Goal: Connect with others: Connect with others

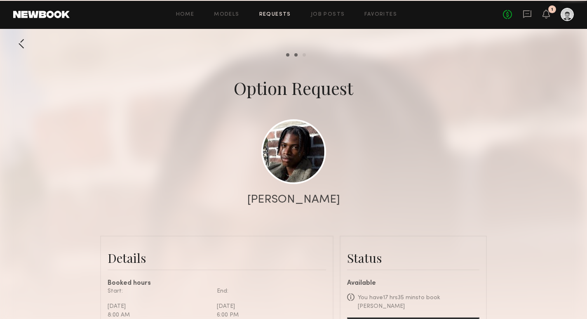
scroll to position [548, 0]
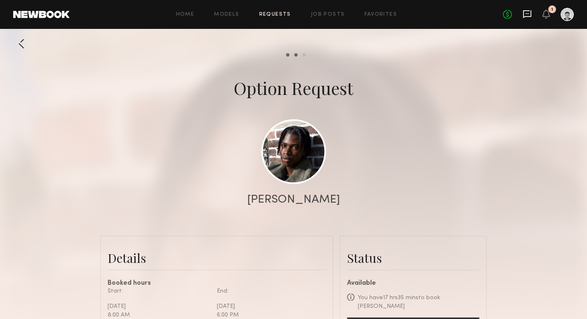
click at [525, 15] on icon at bounding box center [527, 13] width 9 height 9
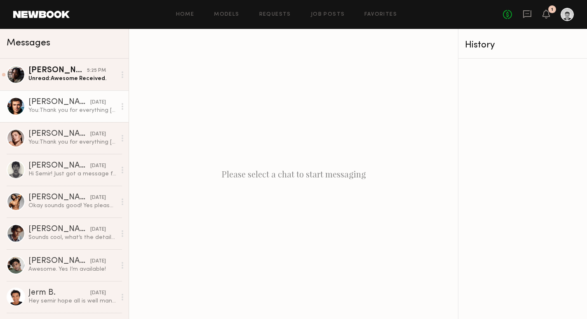
click at [17, 109] on div at bounding box center [16, 106] width 19 height 19
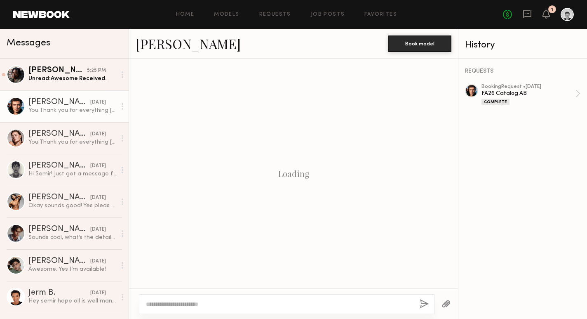
scroll to position [341, 0]
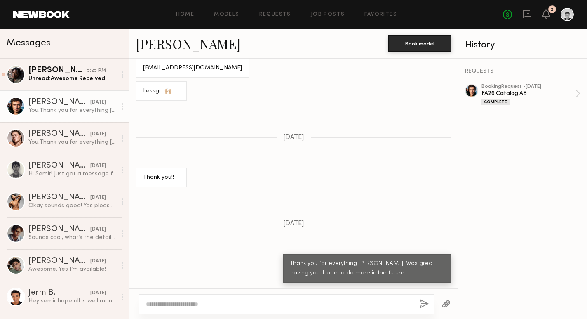
click at [174, 47] on link "[PERSON_NAME]" at bounding box center [188, 44] width 105 height 18
